Goal: Transaction & Acquisition: Purchase product/service

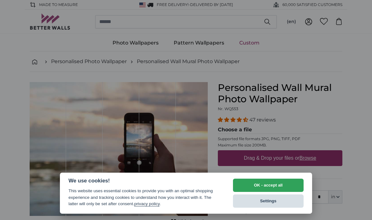
click at [264, 203] on button "Settings" at bounding box center [268, 200] width 71 height 13
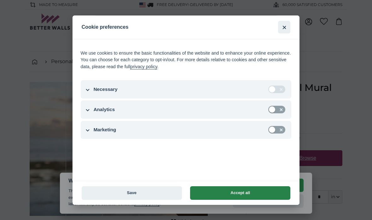
click at [248, 188] on button "Accept all" at bounding box center [240, 193] width 100 height 14
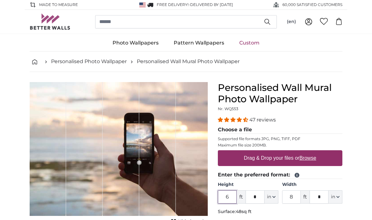
scroll to position [79, 0]
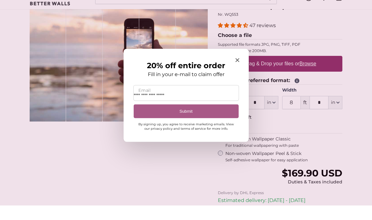
type input "**********"
click at [189, 119] on button "Submit" at bounding box center [186, 126] width 105 height 14
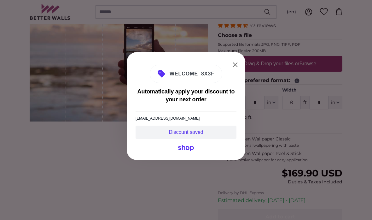
scroll to position [0, 0]
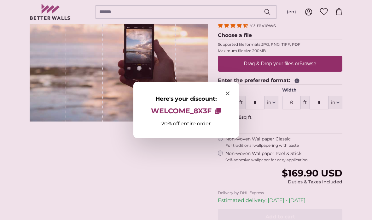
click at [224, 93] on div "Here's your discount: WELCOME_8X3F Copy to clipboard 20% off entire order" at bounding box center [186, 109] width 106 height 55
click at [234, 94] on div "Here's your discount: WELCOME_8X3F Copy to clipboard 20% off entire order" at bounding box center [186, 109] width 106 height 55
click at [229, 91] on span "Close modal" at bounding box center [228, 93] width 4 height 6
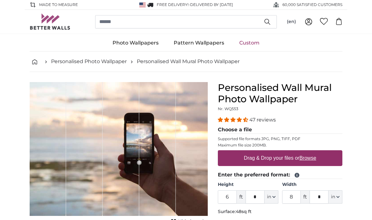
click at [326, 21] on icon at bounding box center [324, 21] width 8 height 7
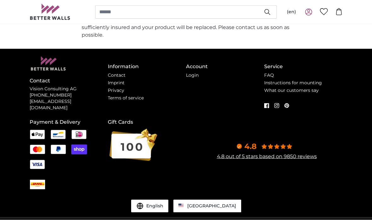
scroll to position [1588, 0]
